Goal: Check status: Check status

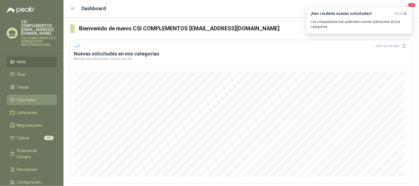
click at [26, 95] on link "Solicitudes" at bounding box center [32, 100] width 50 height 10
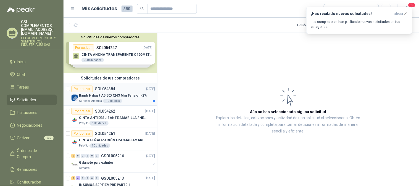
click at [108, 87] on p "SOL054384" at bounding box center [105, 89] width 20 height 4
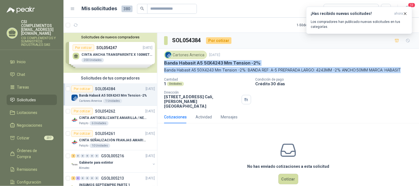
drag, startPoint x: 164, startPoint y: 63, endPoint x: 411, endPoint y: 68, distance: 247.6
click at [411, 68] on div "Cartones America [DATE] Banda Habasit A5 50X4243 Mm Tension -2% Banda Habasit A…" at bounding box center [287, 80] width 261 height 62
copy div "Banda Habasit A5 50X4243 Mm Tension -2% Banda Habasit A5 50X4243 Mm Tension -2%…"
